Goal: Information Seeking & Learning: Find specific page/section

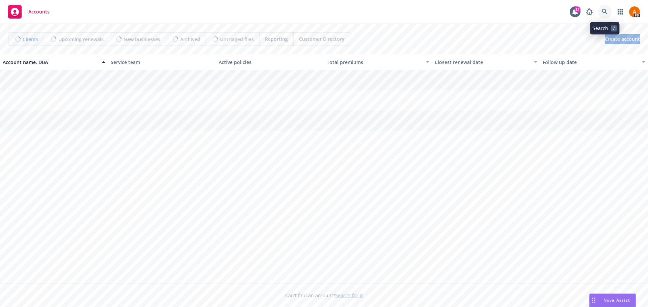
click at [608, 11] on link at bounding box center [604, 11] width 13 height 13
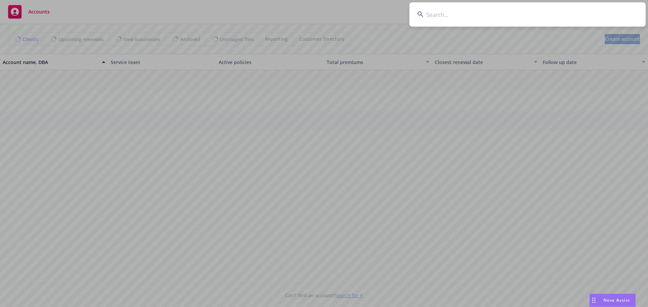
click at [473, 15] on input at bounding box center [527, 14] width 236 height 24
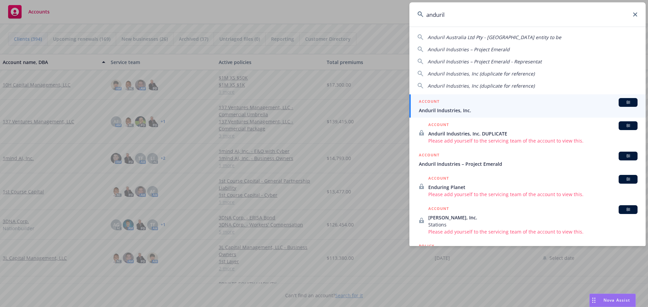
type input "anduril"
click at [449, 109] on span "Anduril Industries, Inc." at bounding box center [528, 110] width 219 height 7
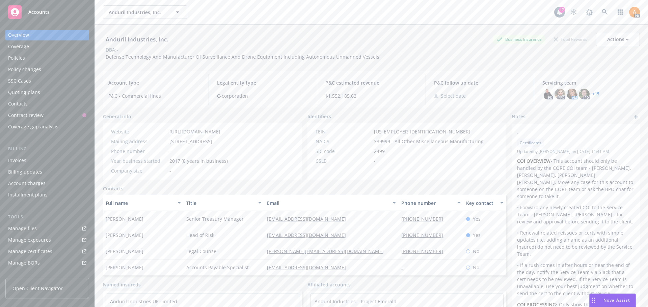
click at [17, 60] on div "Policies" at bounding box center [16, 58] width 17 height 11
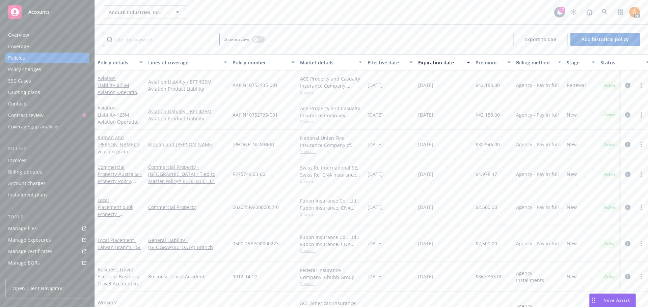
click at [173, 41] on input "Filter by keyword..." at bounding box center [161, 39] width 117 height 13
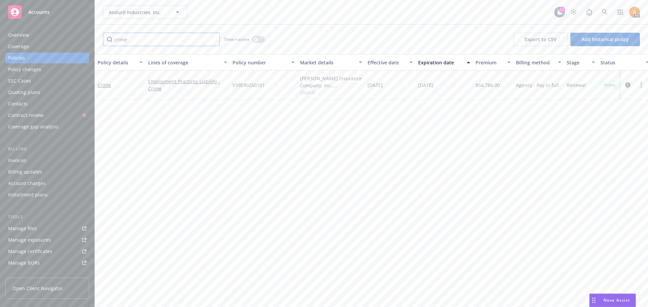
type input "crime"
click at [148, 11] on span "Anduril Industries, Inc." at bounding box center [138, 12] width 58 height 7
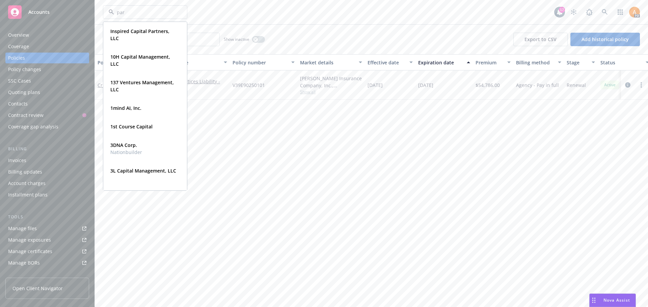
type input "para"
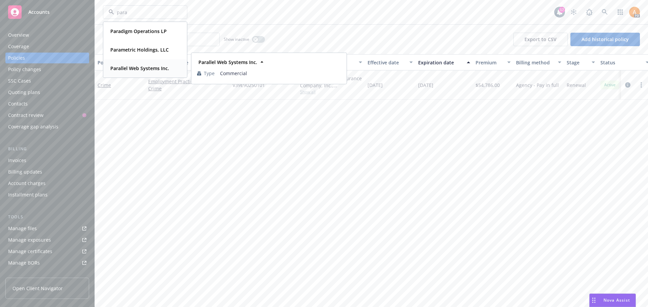
click at [148, 68] on strong "Parallel Web Systems Inc." at bounding box center [139, 68] width 59 height 6
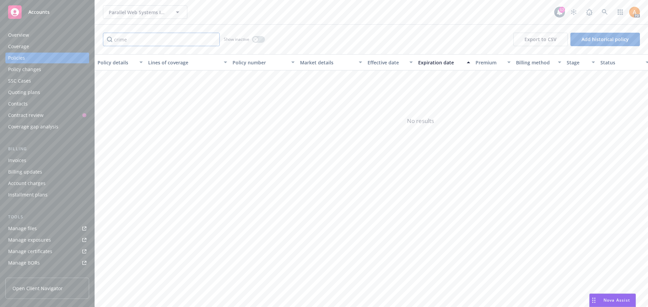
click at [212, 40] on input "crime" at bounding box center [161, 39] width 117 height 13
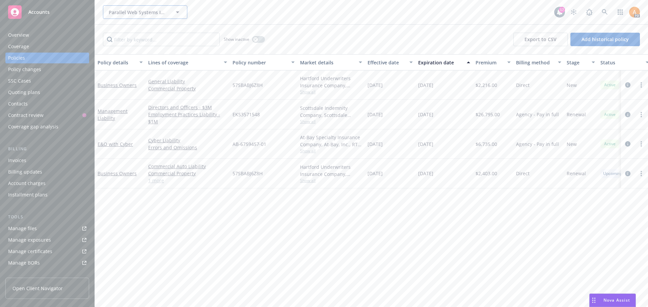
click at [135, 12] on span "Parallel Web Systems Inc." at bounding box center [138, 12] width 58 height 7
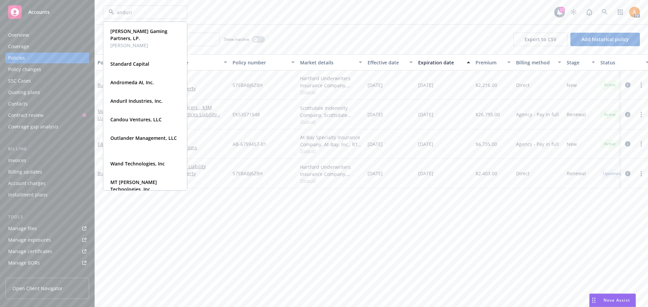
type input "anduril"
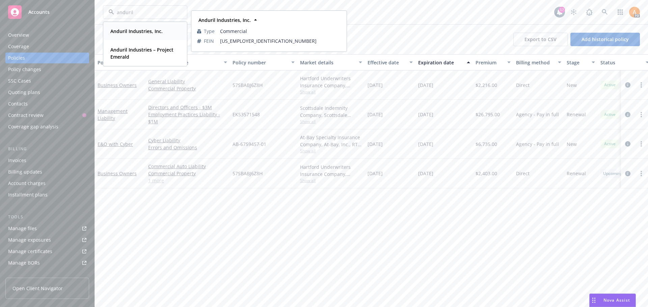
click at [135, 31] on strong "Anduril Industries, Inc." at bounding box center [136, 31] width 52 height 6
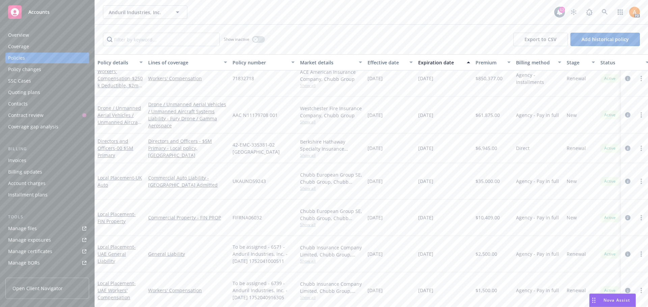
scroll to position [202, 0]
drag, startPoint x: 117, startPoint y: 138, endPoint x: 316, endPoint y: 151, distance: 199.1
click at [305, 149] on div "Directors and Officers - 00 $5M Primary Directors and Officers - $5M Primary - …" at bounding box center [420, 148] width 651 height 30
click at [314, 152] on span "Show all" at bounding box center [331, 155] width 62 height 6
click at [146, 41] on input "Filter by keyword..." at bounding box center [161, 39] width 117 height 13
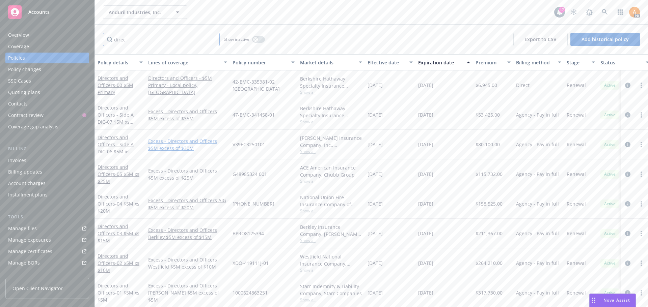
scroll to position [35, 0]
type input "direc"
click at [118, 284] on div "Directors and Officers - 00 $5M Primary" at bounding box center [119, 292] width 45 height 21
click at [116, 289] on span "- 00 $5M Primary" at bounding box center [115, 295] width 36 height 13
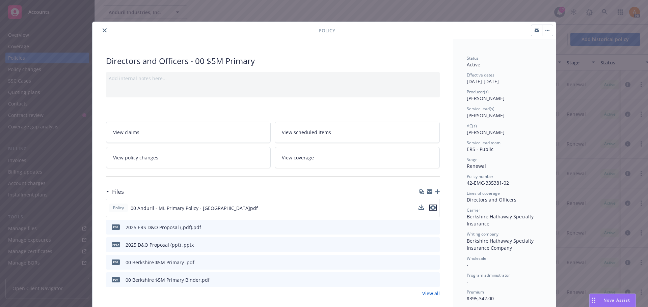
click at [430, 207] on icon "preview file" at bounding box center [433, 207] width 6 height 5
click at [101, 29] on button "close" at bounding box center [105, 30] width 8 height 8
click at [103, 29] on icon "close" at bounding box center [105, 30] width 4 height 4
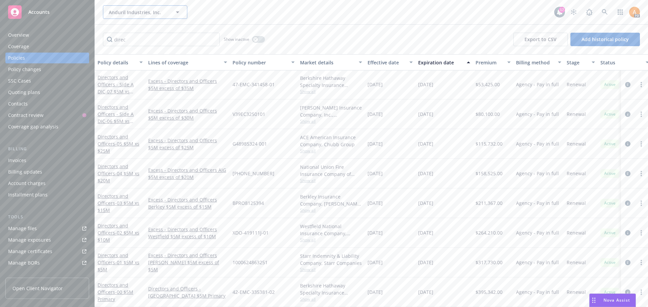
click at [130, 13] on div "Anduril Industries, Inc. Anduril Industries, Inc. Type Commercial FEIN [US_EMPL…" at bounding box center [145, 11] width 84 height 13
click at [299, 8] on div "Anduril Industries, Inc. Anduril Industries, Inc. Anduril Industries, Inc. Type…" at bounding box center [328, 11] width 451 height 13
click at [145, 10] on span "Anduril Industries, Inc." at bounding box center [138, 12] width 58 height 7
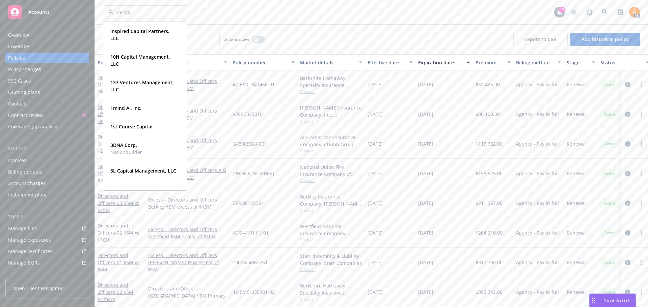
type input "decago"
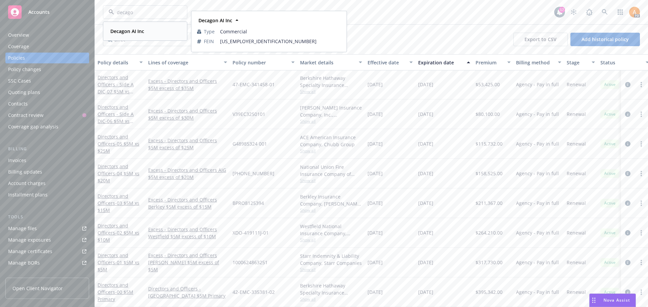
click at [128, 30] on strong "Decagon AI Inc" at bounding box center [127, 31] width 34 height 6
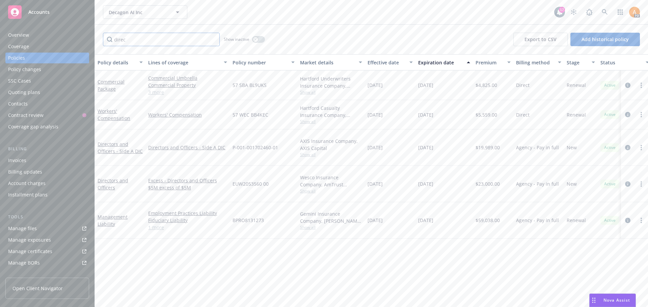
click at [212, 40] on input "direc" at bounding box center [161, 39] width 117 height 13
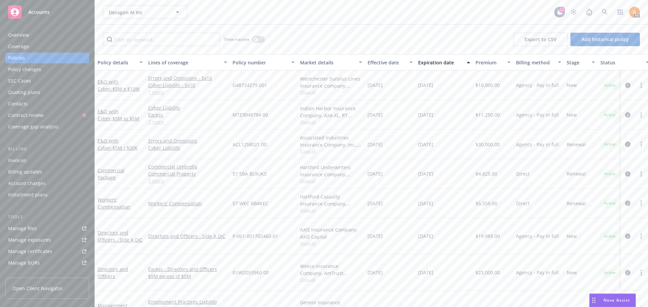
click at [155, 182] on link "3 more" at bounding box center [187, 180] width 79 height 7
click at [158, 177] on link "3 more" at bounding box center [187, 176] width 79 height 7
